Goal: Task Accomplishment & Management: Complete application form

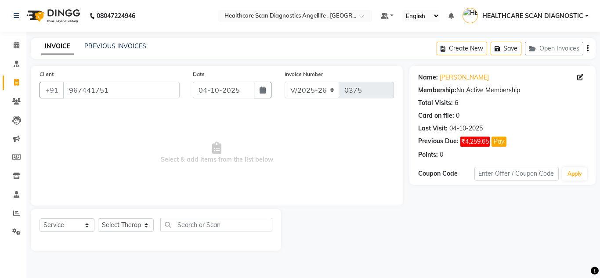
select select "5671"
select select "service"
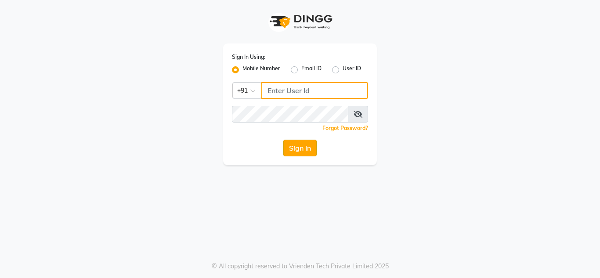
type input "7890011666"
click at [316, 148] on button "Sign In" at bounding box center [300, 148] width 33 height 17
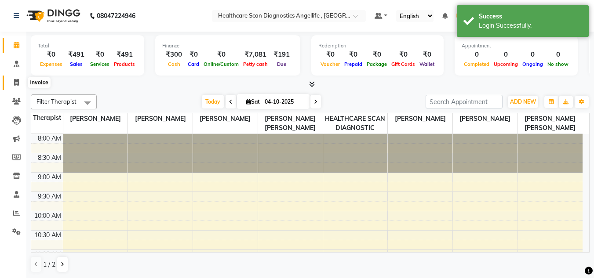
click at [22, 85] on span at bounding box center [16, 83] width 15 height 10
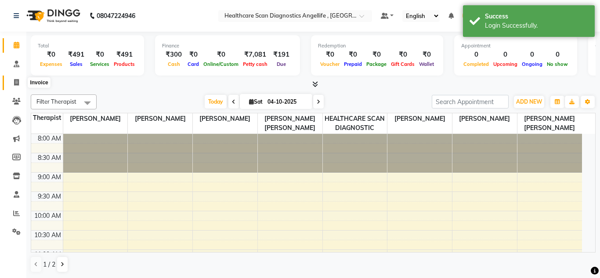
select select "service"
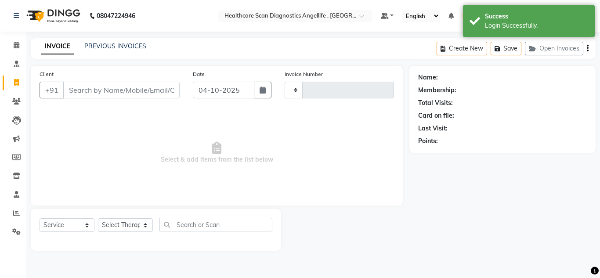
type input "0375"
select select "5671"
click at [73, 236] on div "Select Service Product Membership Package Voucher Prepaid Gift Card Select Ther…" at bounding box center [156, 228] width 233 height 21
click at [73, 223] on select "Select Service Product Membership Package Voucher Prepaid Gift Card" at bounding box center [67, 225] width 55 height 14
select select "product"
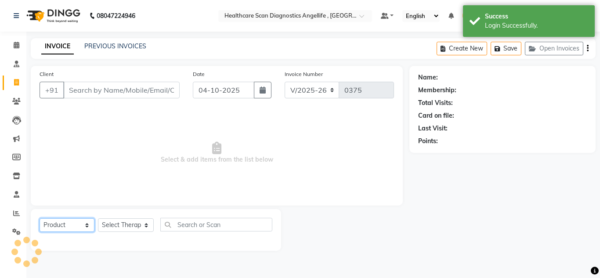
click at [40, 218] on select "Select Service Product Membership Package Voucher Prepaid Gift Card" at bounding box center [67, 225] width 55 height 14
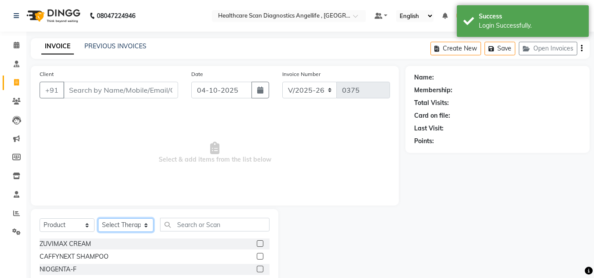
click at [124, 226] on select "Select Therapist DR AFTAB ALAM DR ARSHAD NADIM DR ROSHNI JAISWAL DR SANCHITA GH…" at bounding box center [125, 225] width 55 height 14
select select "49877"
click at [98, 218] on select "Select Therapist DR AFTAB ALAM DR ARSHAD NADIM DR ROSHNI JAISWAL DR SANCHITA GH…" at bounding box center [125, 225] width 55 height 14
click at [185, 225] on input "text" at bounding box center [214, 225] width 109 height 14
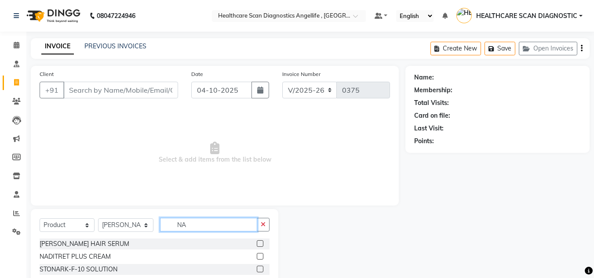
type input "NA"
click at [124, 229] on select "Select Therapist DR AFTAB ALAM DR ARSHAD NADIM DR ROSHNI JAISWAL DR SANCHITA GH…" at bounding box center [125, 225] width 55 height 14
select select "50319"
click at [98, 218] on select "Select Therapist DR AFTAB ALAM DR ARSHAD NADIM DR ROSHNI JAISWAL DR SANCHITA GH…" at bounding box center [125, 225] width 55 height 14
click at [0, 128] on li "Leads" at bounding box center [13, 120] width 26 height 19
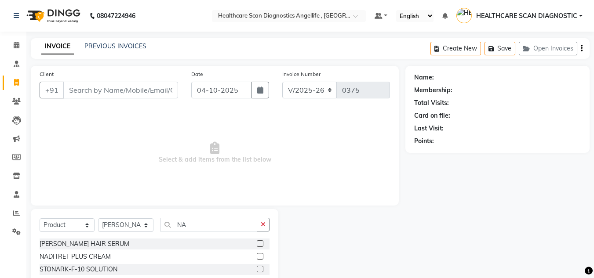
click at [30, 164] on div "Client +91 Date 04-10-2025 Invoice Number V/2025 V/2025-26 0375 Select & add it…" at bounding box center [214, 184] width 381 height 236
click at [21, 155] on span at bounding box center [16, 158] width 15 height 10
select select
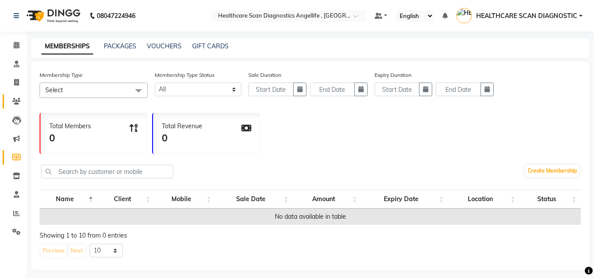
click at [20, 107] on link "Clients" at bounding box center [13, 102] width 21 height 15
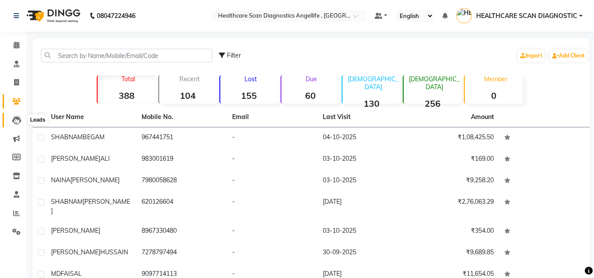
click at [17, 119] on icon at bounding box center [16, 120] width 9 height 9
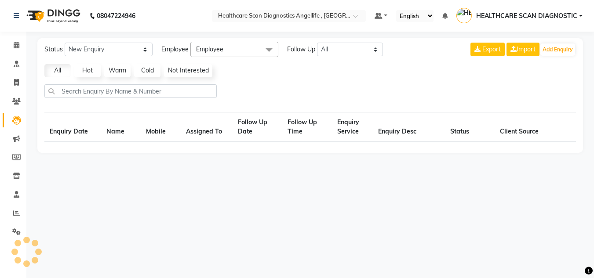
select select "10"
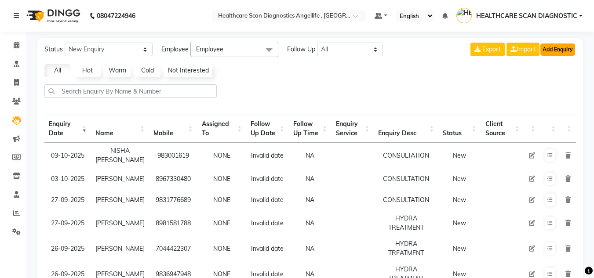
click at [543, 47] on button "Add Enquiry" at bounding box center [557, 50] width 35 height 12
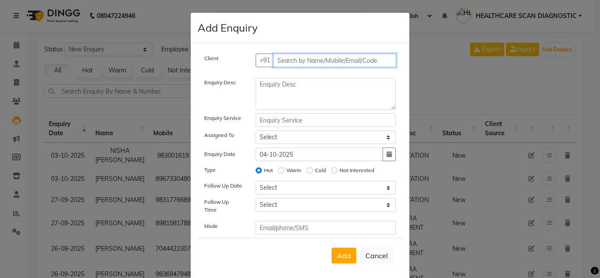
click at [335, 62] on input "text" at bounding box center [335, 61] width 124 height 14
type input "9830223322"
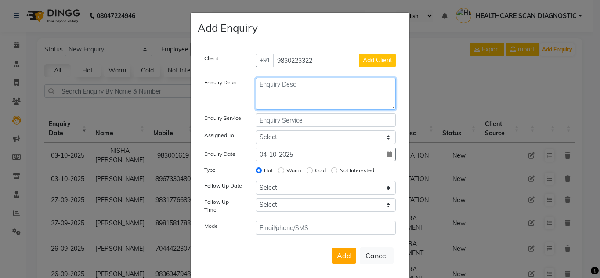
click at [358, 109] on textarea at bounding box center [326, 94] width 141 height 32
type textarea "CONSULTATION"
click at [376, 60] on span "Add Client" at bounding box center [377, 60] width 29 height 8
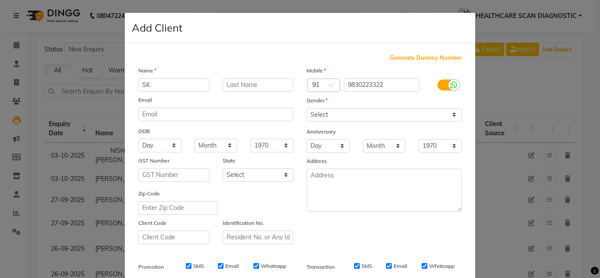
type input "SK"
click at [245, 83] on input "text" at bounding box center [258, 85] width 71 height 14
type input "ROUNAK"
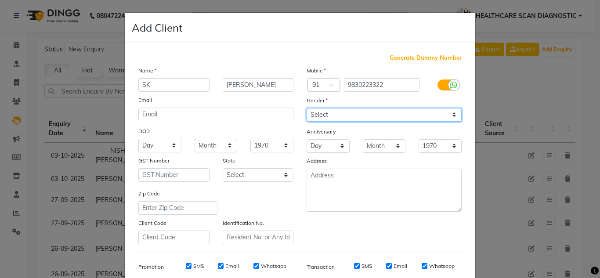
click at [374, 120] on select "Select Male Female Other Prefer Not To Say" at bounding box center [384, 115] width 155 height 14
select select "male"
click at [307, 108] on select "Select Male Female Other Prefer Not To Say" at bounding box center [384, 115] width 155 height 14
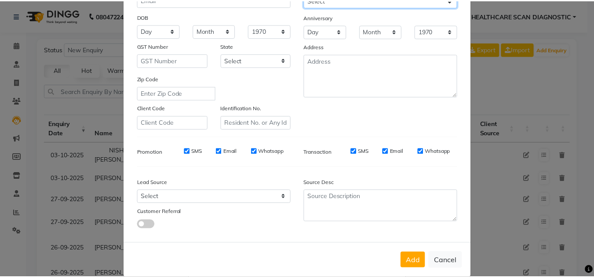
scroll to position [127, 0]
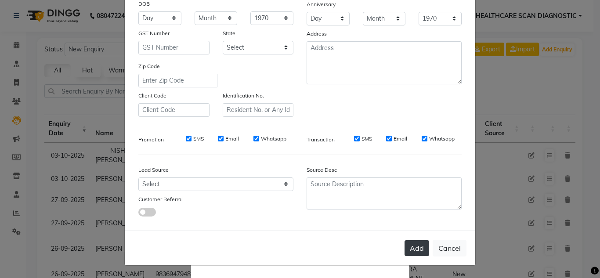
click at [423, 252] on button "Add" at bounding box center [417, 248] width 25 height 16
select select
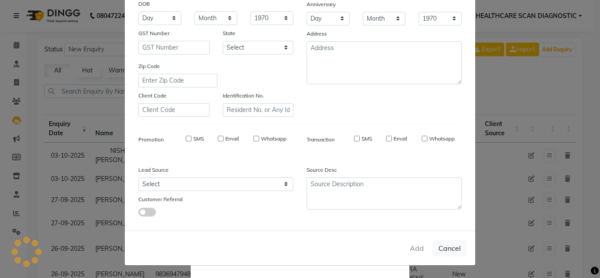
select select
checkbox input "false"
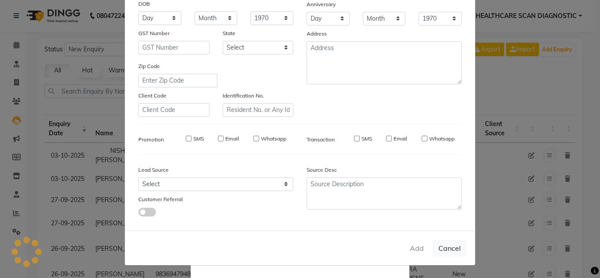
checkbox input "false"
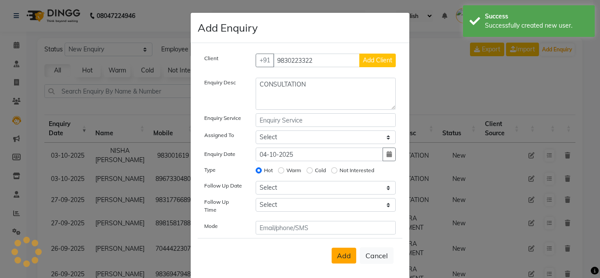
click at [345, 250] on div "Add Cancel" at bounding box center [300, 255] width 205 height 35
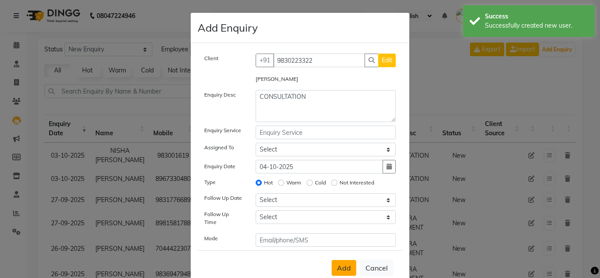
click at [337, 264] on span "Add" at bounding box center [344, 268] width 14 height 9
select select
radio input "false"
select select
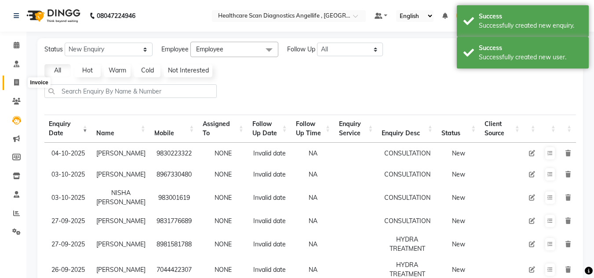
click at [13, 83] on span at bounding box center [16, 83] width 15 height 10
select select "5671"
select select "service"
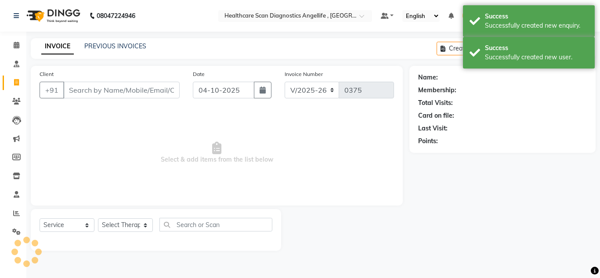
click at [132, 88] on input "Client" at bounding box center [121, 90] width 116 height 17
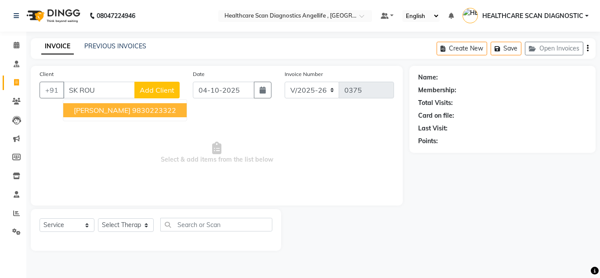
click at [162, 112] on button "SK ROUNAK 9830223322" at bounding box center [125, 110] width 124 height 14
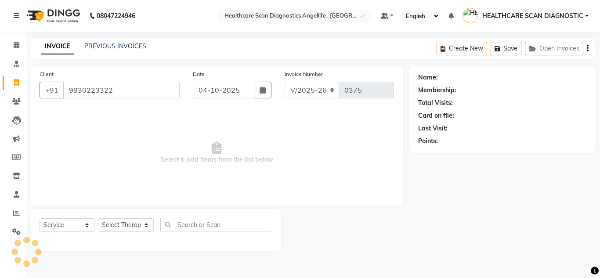
type input "9830223322"
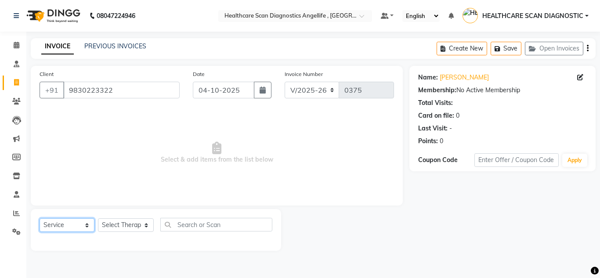
click at [74, 226] on select "Select Service Product Membership Package Voucher Prepaid Gift Card" at bounding box center [67, 225] width 55 height 14
select select "product"
click at [40, 218] on select "Select Service Product Membership Package Voucher Prepaid Gift Card" at bounding box center [67, 225] width 55 height 14
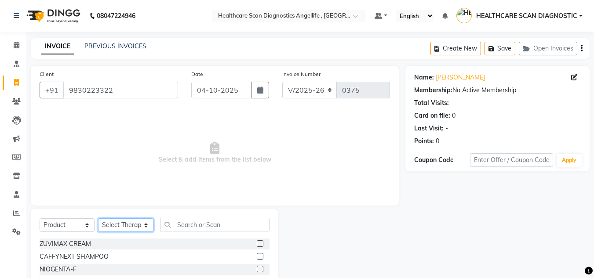
click at [123, 227] on select "Select Therapist DR AFTAB ALAM DR ARSHAD NADIM DR ROSHNI JAISWAL DR SANCHITA GH…" at bounding box center [125, 225] width 55 height 14
select select "50319"
click at [98, 218] on select "Select Therapist DR AFTAB ALAM DR ARSHAD NADIM DR ROSHNI JAISWAL DR SANCHITA GH…" at bounding box center [125, 225] width 55 height 14
click at [264, 225] on input "text" at bounding box center [214, 225] width 109 height 14
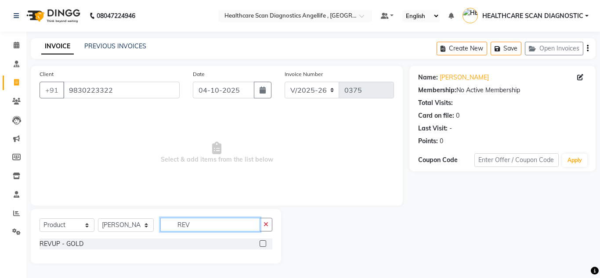
type input "REV"
click at [265, 245] on label at bounding box center [263, 243] width 7 height 7
click at [265, 245] on input "checkbox" at bounding box center [263, 244] width 6 height 6
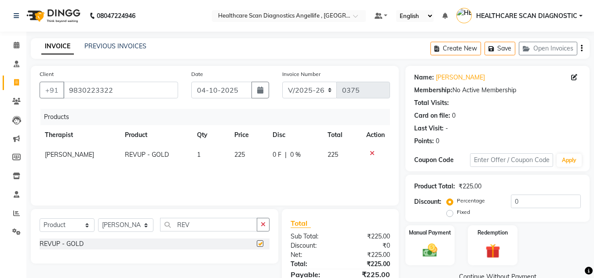
checkbox input "false"
click at [204, 149] on td "1" at bounding box center [210, 155] width 37 height 20
select select "50319"
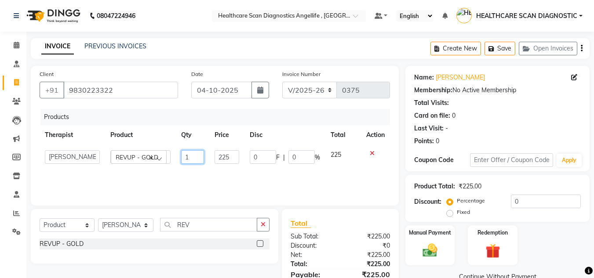
click at [204, 158] on input "1" at bounding box center [192, 157] width 23 height 14
type input "2"
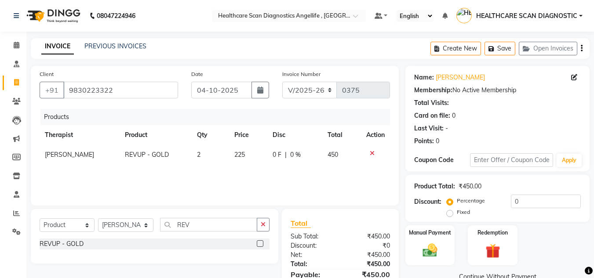
click at [214, 215] on div "Select Service Product Membership Package Voucher Prepaid Gift Card Select Ther…" at bounding box center [154, 236] width 247 height 55
click at [237, 222] on input "REV" at bounding box center [208, 225] width 97 height 14
type input "R"
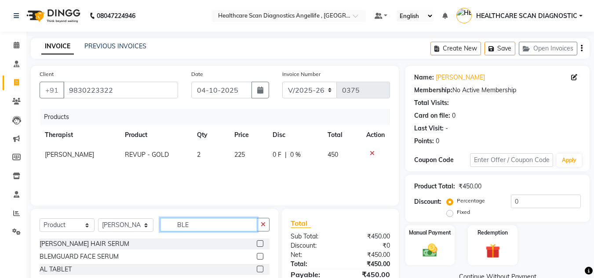
type input "BLE"
click at [262, 258] on label at bounding box center [260, 256] width 7 height 7
click at [262, 258] on input "checkbox" at bounding box center [260, 257] width 6 height 6
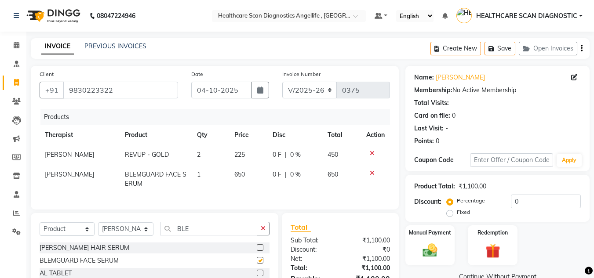
checkbox input "false"
click at [216, 236] on input "BLE" at bounding box center [208, 229] width 97 height 14
type input "B"
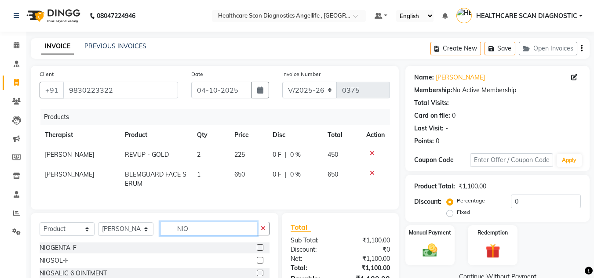
scroll to position [84, 0]
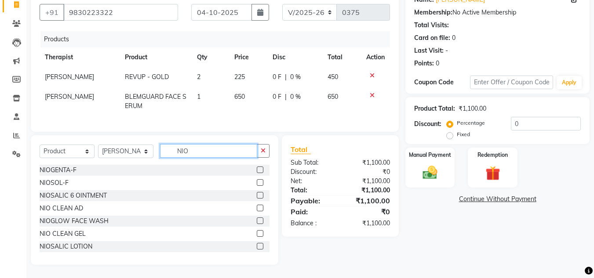
type input "NIO"
click at [257, 233] on label at bounding box center [260, 233] width 7 height 7
click at [257, 233] on input "checkbox" at bounding box center [260, 234] width 6 height 6
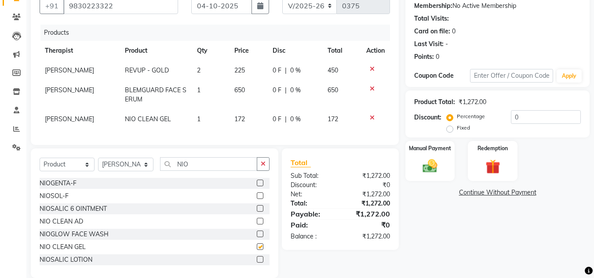
checkbox input "false"
click at [196, 170] on input "NIO" at bounding box center [208, 164] width 97 height 14
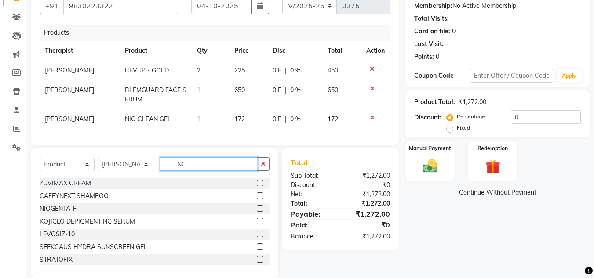
scroll to position [76, 0]
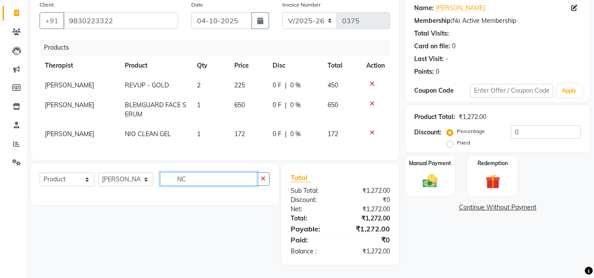
type input "N"
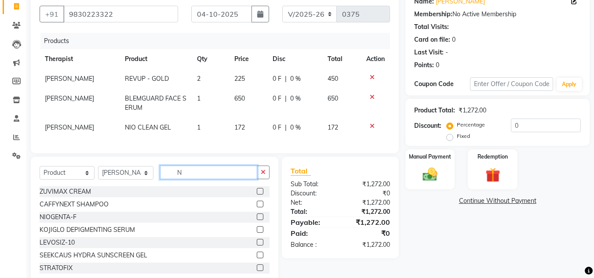
scroll to position [84, 0]
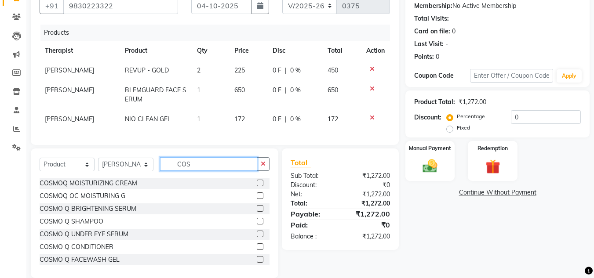
type input "COS"
click at [257, 199] on label at bounding box center [260, 196] width 7 height 7
click at [257, 199] on input "checkbox" at bounding box center [260, 196] width 6 height 6
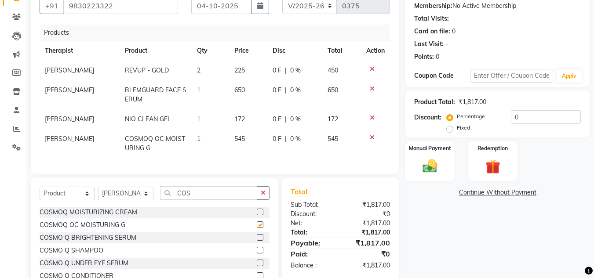
checkbox input "false"
click at [210, 207] on div "Select Service Product Membership Package Voucher Prepaid Gift Card Select Ther…" at bounding box center [155, 196] width 230 height 21
click at [214, 200] on input "COS" at bounding box center [208, 193] width 97 height 14
type input "C"
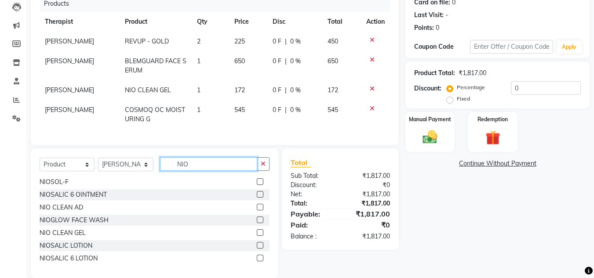
scroll to position [128, 0]
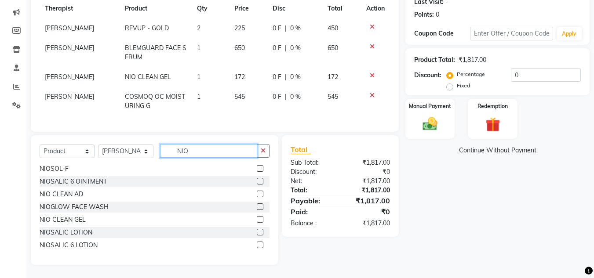
type input "NIO"
click at [257, 247] on label at bounding box center [260, 245] width 7 height 7
click at [257, 247] on input "checkbox" at bounding box center [260, 246] width 6 height 6
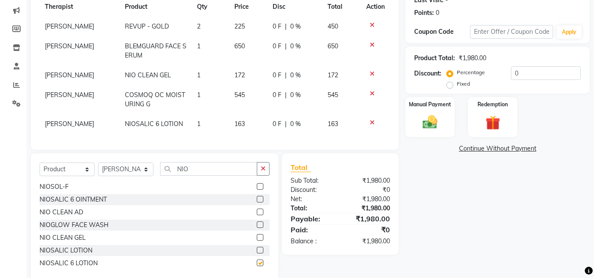
checkbox input "false"
click at [240, 183] on div "Select Service Product Membership Package Voucher Prepaid Gift Card Select Ther…" at bounding box center [155, 172] width 230 height 21
click at [243, 176] on input "NIO" at bounding box center [208, 169] width 97 height 14
type input "N"
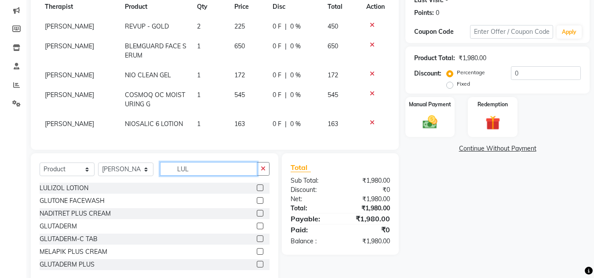
scroll to position [125, 0]
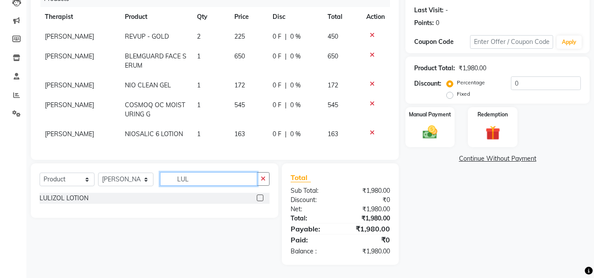
type input "LUL"
click at [262, 198] on label at bounding box center [260, 198] width 7 height 7
click at [262, 198] on input "checkbox" at bounding box center [260, 199] width 6 height 6
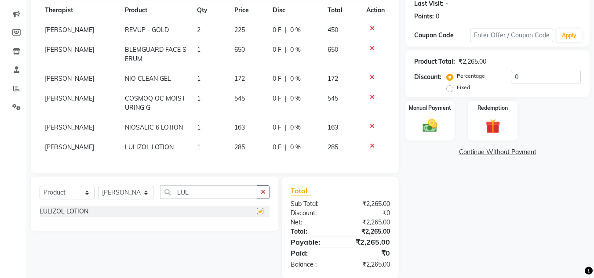
checkbox input "false"
click at [208, 199] on input "LUL" at bounding box center [208, 193] width 97 height 14
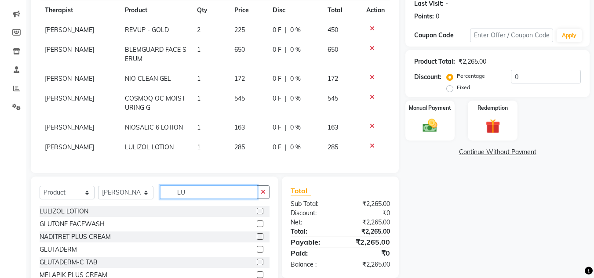
type input "L"
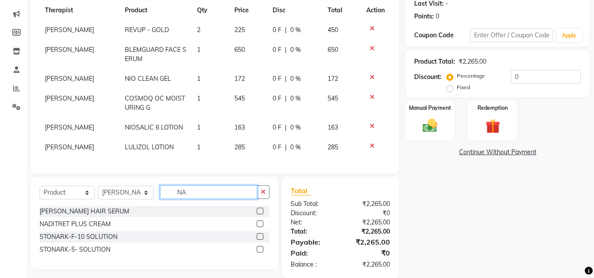
type input "NA"
click at [258, 227] on label at bounding box center [260, 224] width 7 height 7
click at [258, 227] on input "checkbox" at bounding box center [260, 225] width 6 height 6
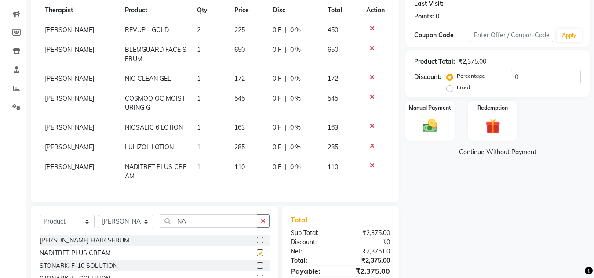
checkbox input "false"
click at [204, 226] on input "NA" at bounding box center [208, 222] width 97 height 14
type input "N"
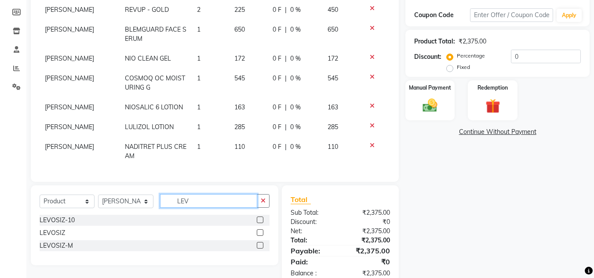
scroll to position [174, 0]
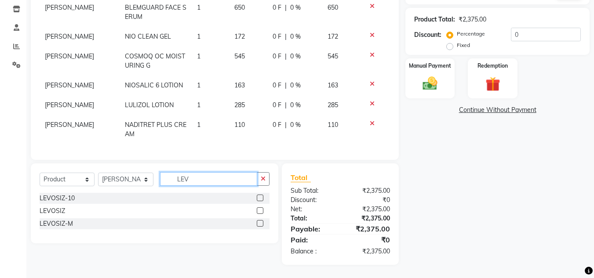
type input "LEV"
click at [262, 211] on label at bounding box center [260, 210] width 7 height 7
click at [262, 211] on input "checkbox" at bounding box center [260, 211] width 6 height 6
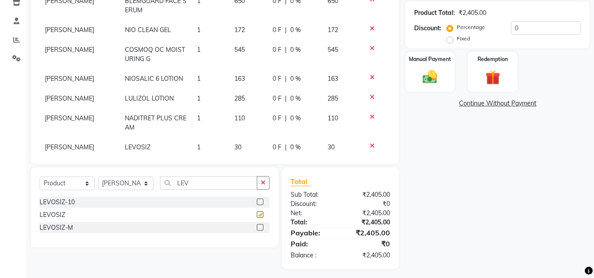
checkbox input "false"
click at [570, 36] on div "Percentage Fixed 0" at bounding box center [514, 33] width 132 height 24
click at [568, 28] on input "0" at bounding box center [546, 28] width 70 height 14
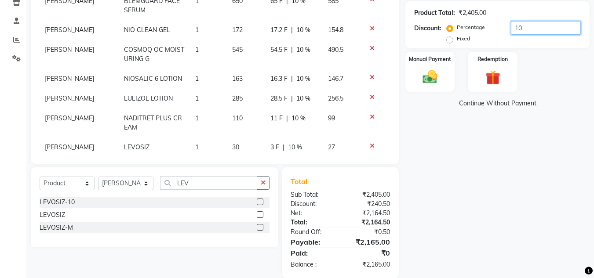
type input "10"
click at [462, 233] on div "Name: Sk Rounak Membership: No Active Membership Total Visits: Card on file: 0 …" at bounding box center [500, 85] width 191 height 386
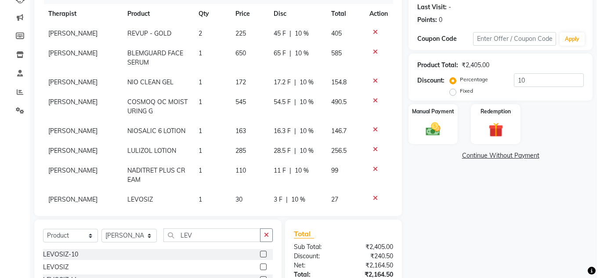
scroll to position [0, 0]
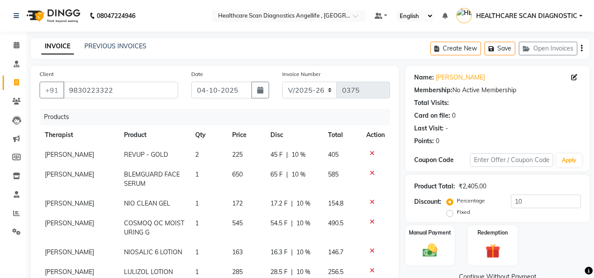
click at [198, 154] on td "2" at bounding box center [208, 155] width 37 height 20
select select "50319"
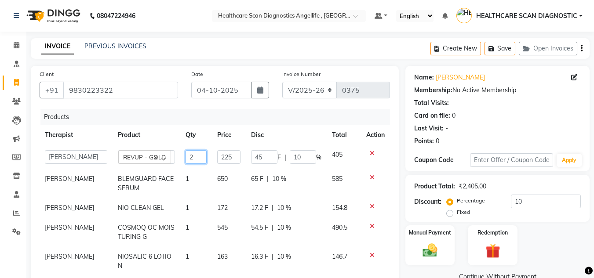
click at [190, 155] on input "2" at bounding box center [196, 157] width 21 height 14
type input "1"
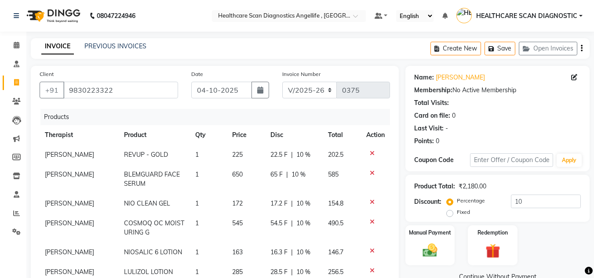
click at [570, 77] on div "Name: Sk Rounak" at bounding box center [497, 77] width 167 height 9
click at [573, 78] on icon at bounding box center [574, 77] width 6 height 6
select select "male"
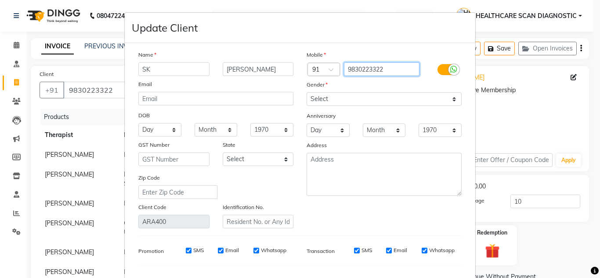
click at [386, 68] on input "9830223322" at bounding box center [382, 69] width 76 height 14
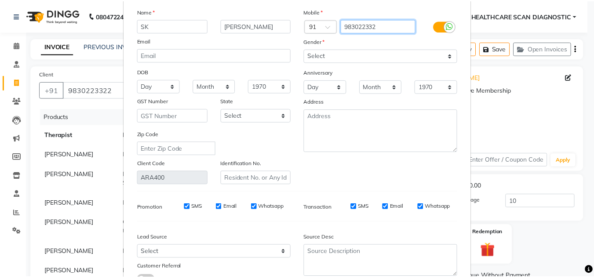
scroll to position [112, 0]
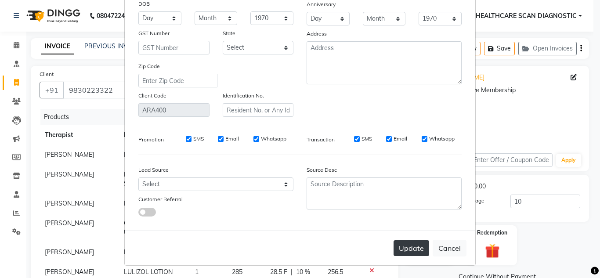
type input "983022332"
click at [402, 245] on button "Update" at bounding box center [412, 248] width 36 height 16
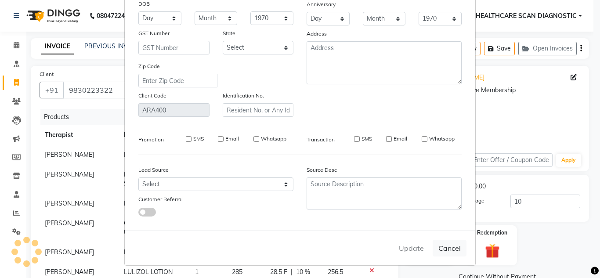
type input "983022332"
select select
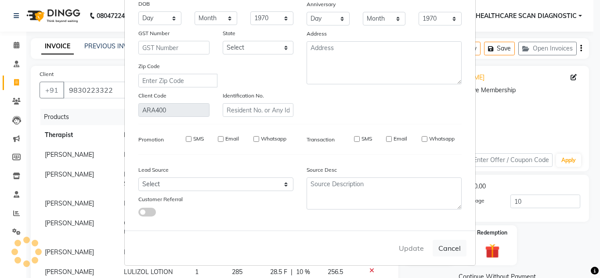
select select
checkbox input "false"
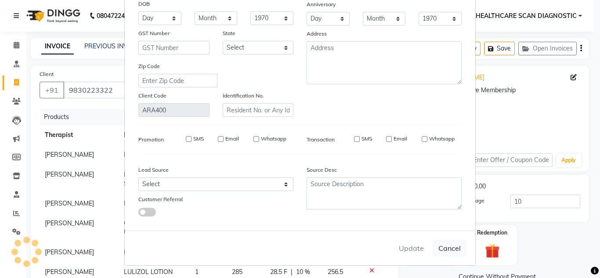
checkbox input "false"
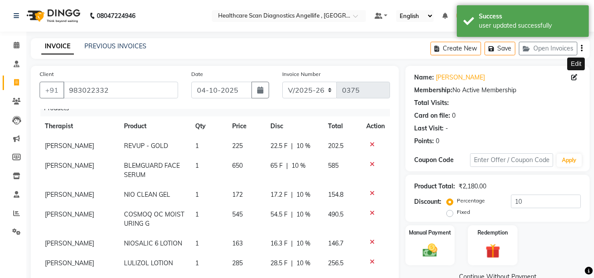
scroll to position [16, 0]
click at [370, 161] on icon at bounding box center [372, 164] width 5 height 6
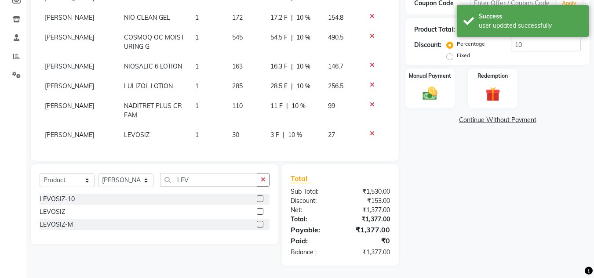
scroll to position [158, 0]
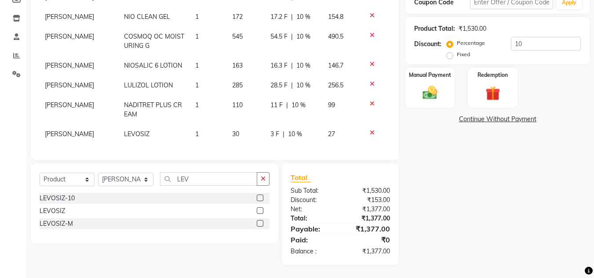
click at [494, 121] on link "Continue Without Payment" at bounding box center [497, 119] width 181 height 9
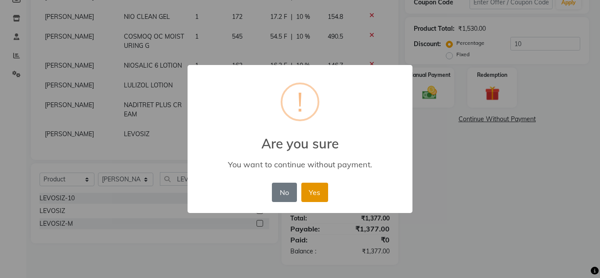
click at [310, 189] on button "Yes" at bounding box center [315, 192] width 27 height 19
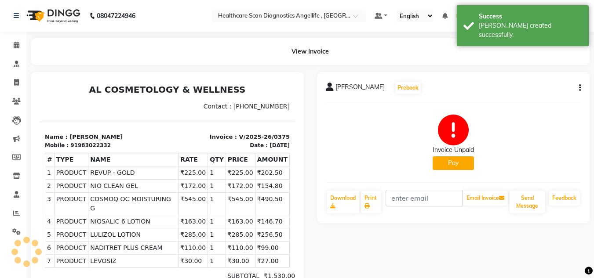
scroll to position [95, 0]
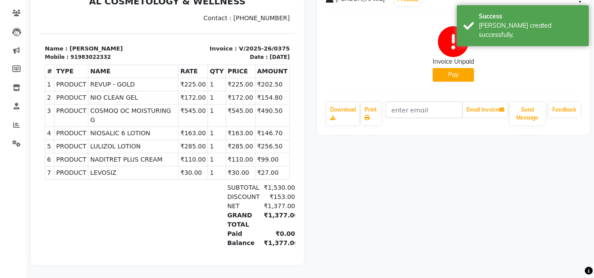
click at [468, 68] on button "Pay" at bounding box center [453, 75] width 41 height 14
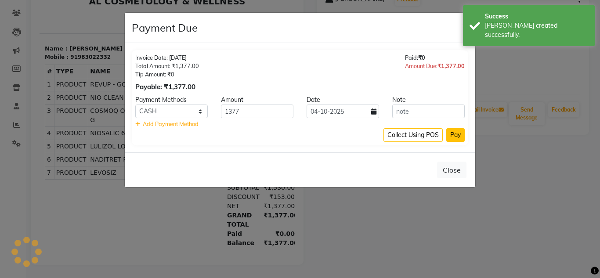
click at [453, 131] on button "Pay" at bounding box center [456, 135] width 18 height 14
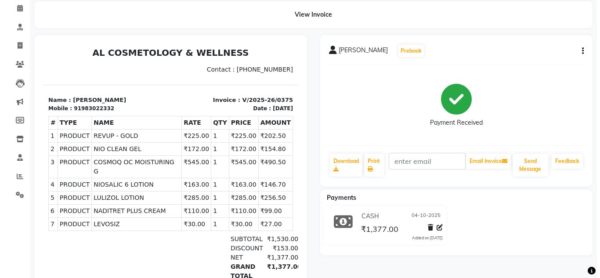
scroll to position [0, 0]
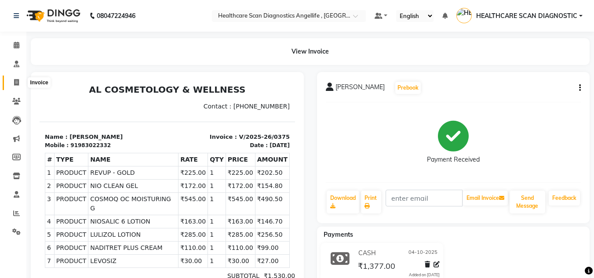
click at [22, 79] on span at bounding box center [16, 83] width 15 height 10
select select "service"
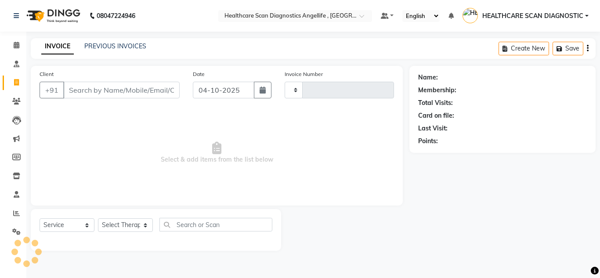
type input "0376"
select select "5671"
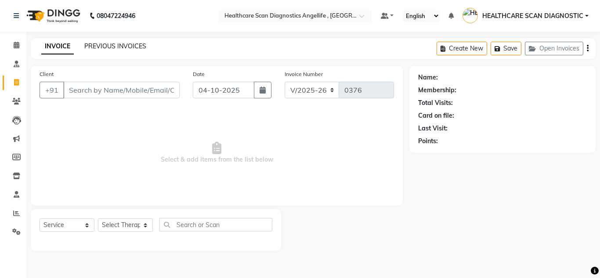
click at [117, 45] on link "PREVIOUS INVOICES" at bounding box center [115, 46] width 62 height 8
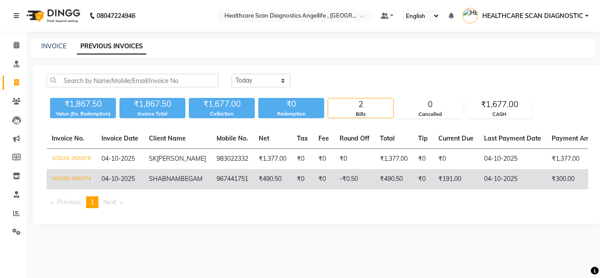
click at [292, 189] on td "₹0" at bounding box center [303, 179] width 22 height 20
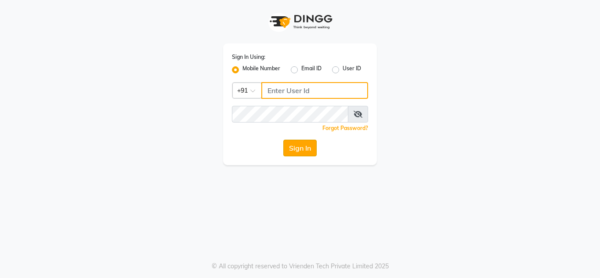
type input "7890011666"
click at [312, 141] on button "Sign In" at bounding box center [300, 148] width 33 height 17
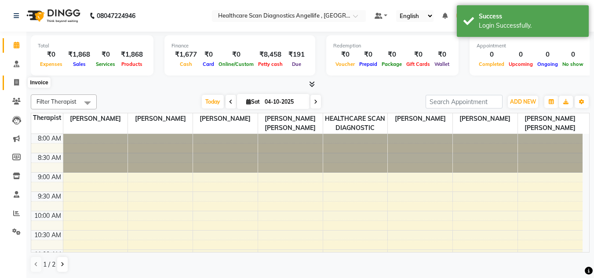
click at [18, 83] on icon at bounding box center [16, 82] width 5 height 7
select select "service"
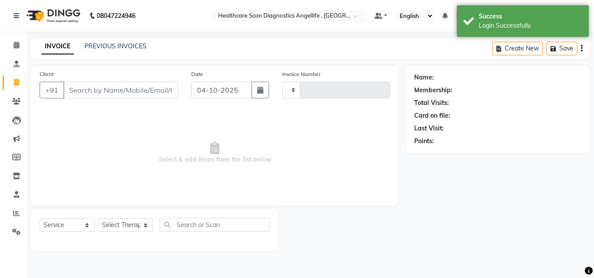
type input "0376"
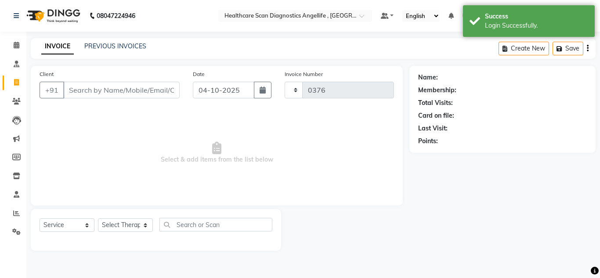
select select "5671"
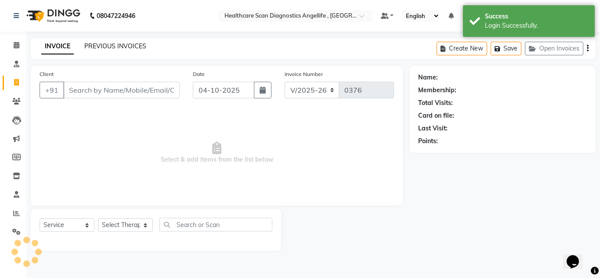
click at [118, 43] on link "PREVIOUS INVOICES" at bounding box center [115, 46] width 62 height 8
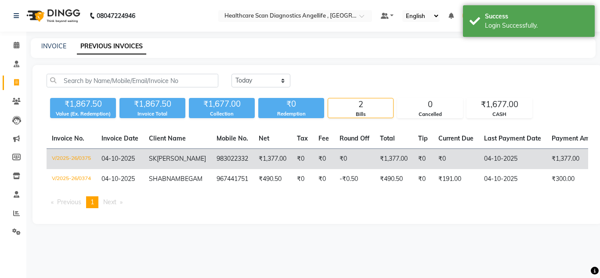
click at [211, 163] on td "983022332" at bounding box center [232, 159] width 42 height 21
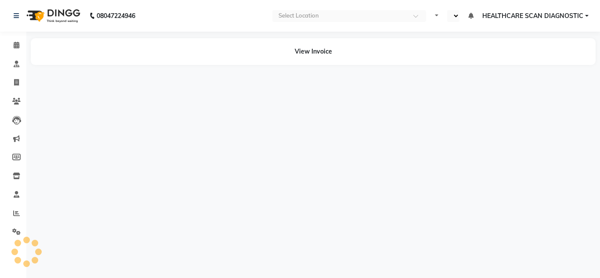
select select "en"
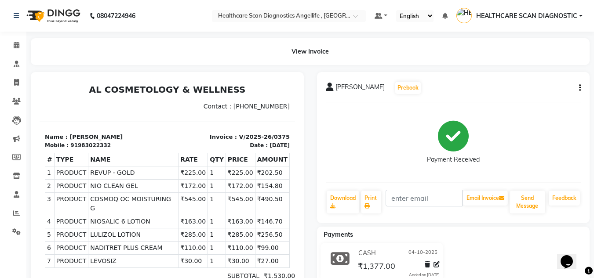
scroll to position [86, 0]
